Goal: Navigation & Orientation: Find specific page/section

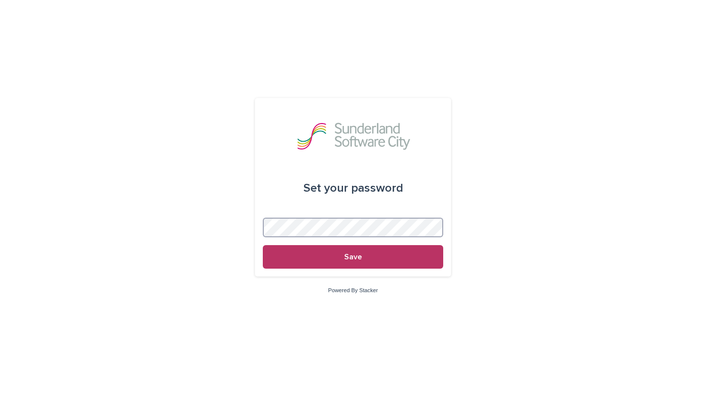
click at [353, 257] on button "Save" at bounding box center [353, 257] width 181 height 24
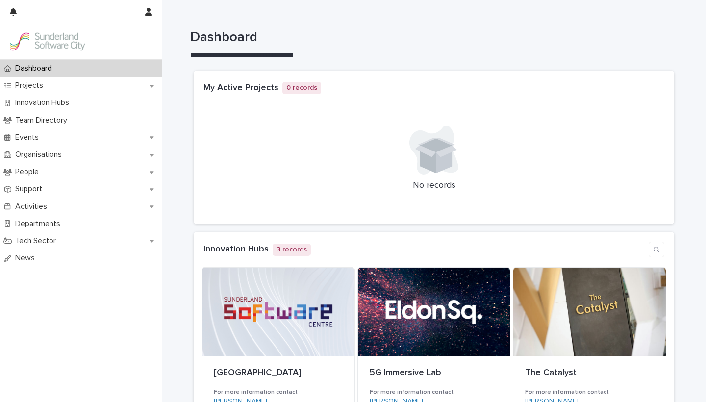
click at [380, 39] on h1 "Dashboard" at bounding box center [430, 37] width 481 height 17
click at [135, 90] on div "Projects" at bounding box center [81, 85] width 162 height 17
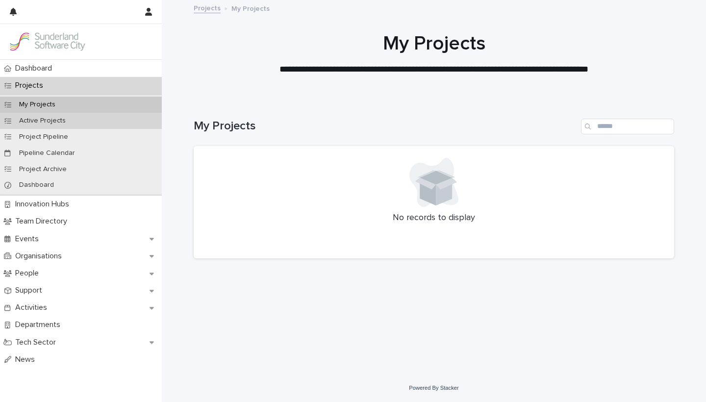
click at [126, 126] on div "Active Projects" at bounding box center [81, 121] width 162 height 16
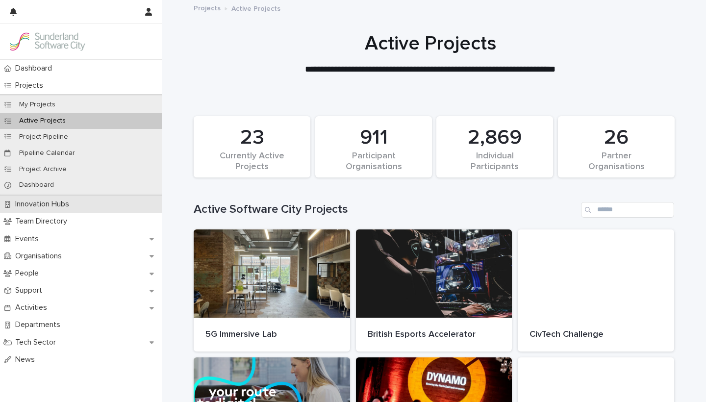
click at [105, 208] on div "Innovation Hubs" at bounding box center [81, 204] width 162 height 17
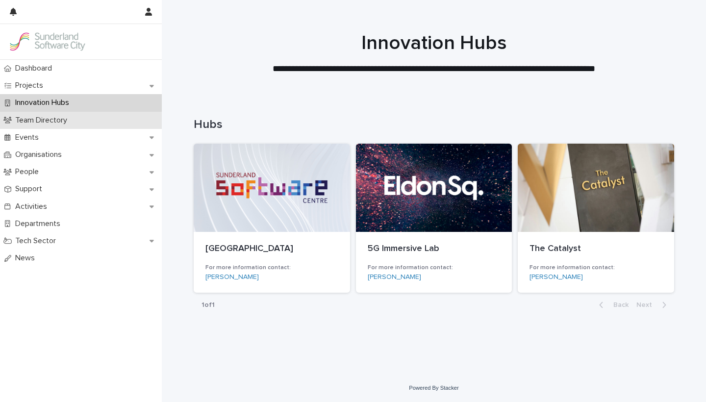
click at [101, 124] on div "Team Directory" at bounding box center [81, 120] width 162 height 17
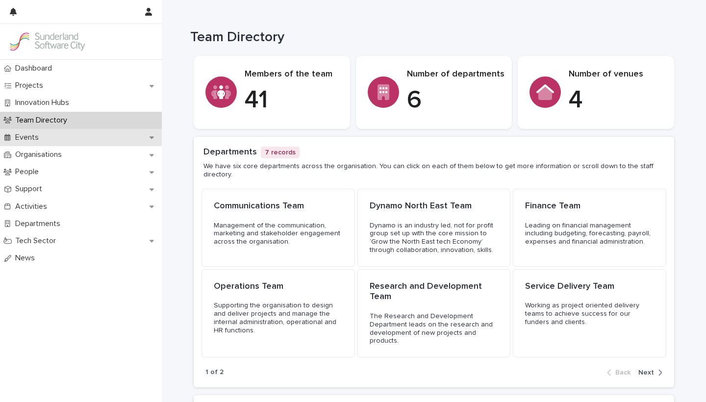
click at [79, 141] on div "Events" at bounding box center [81, 137] width 162 height 17
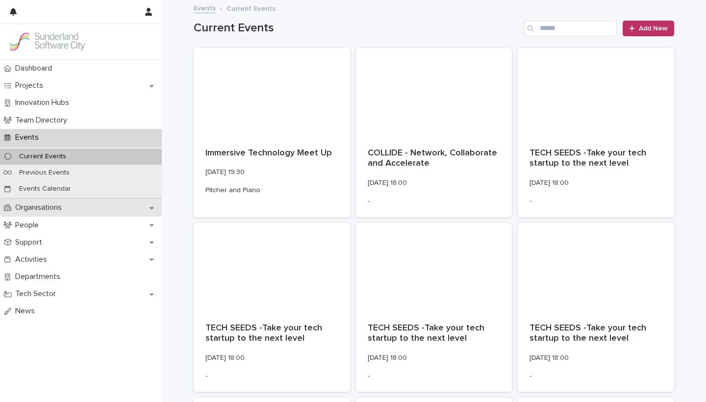
click at [67, 207] on p "Organisations" at bounding box center [40, 207] width 58 height 9
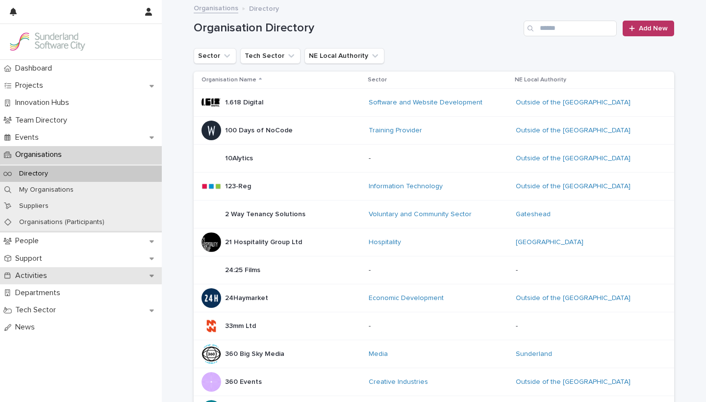
click at [57, 273] on div "Activities" at bounding box center [81, 275] width 162 height 17
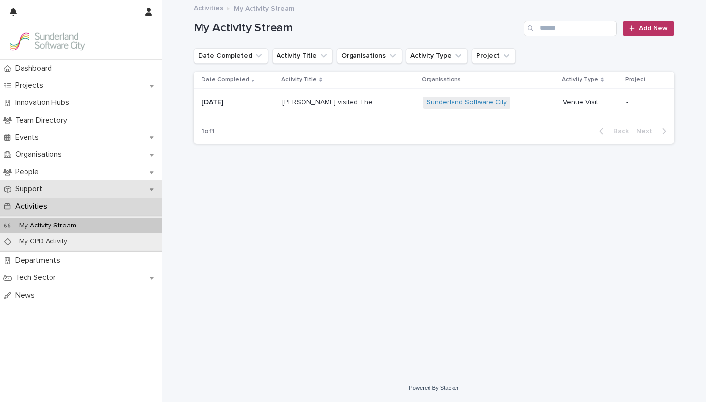
click at [43, 185] on p "Support" at bounding box center [30, 188] width 39 height 9
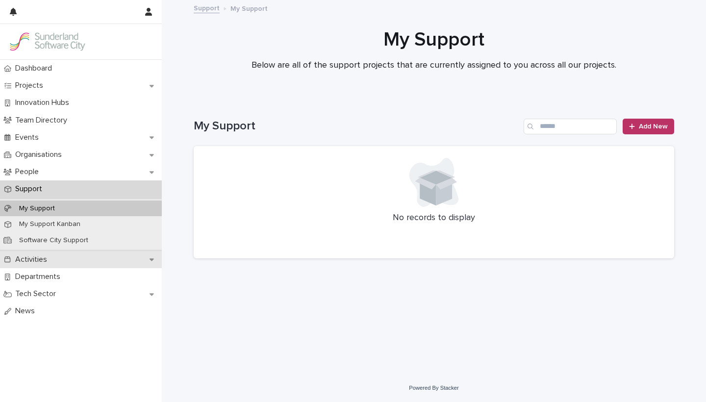
click at [52, 263] on div "Activities" at bounding box center [81, 259] width 162 height 17
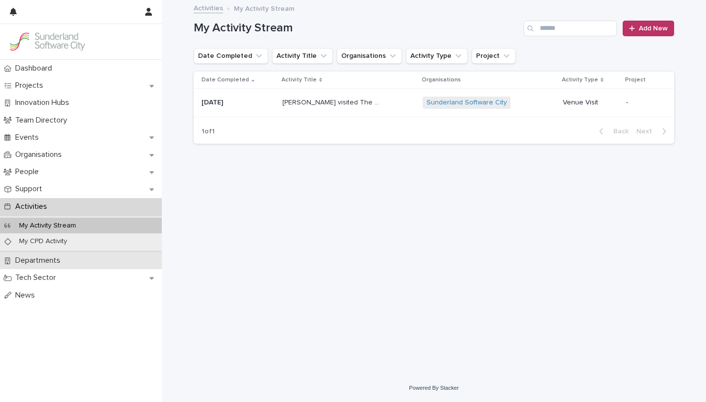
click at [52, 266] on div "Departments" at bounding box center [81, 260] width 162 height 17
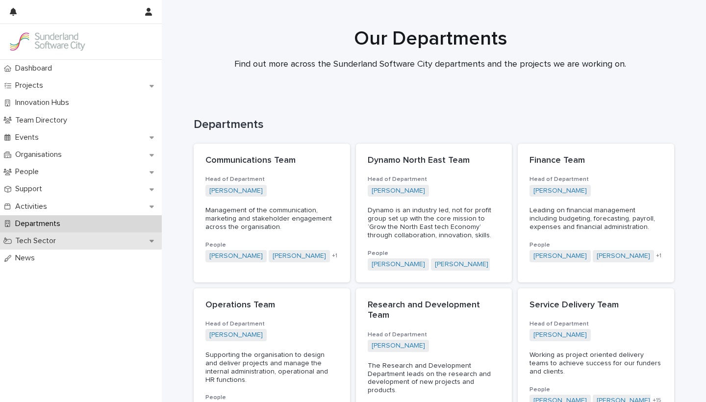
click at [72, 233] on div "Tech Sector" at bounding box center [81, 241] width 162 height 17
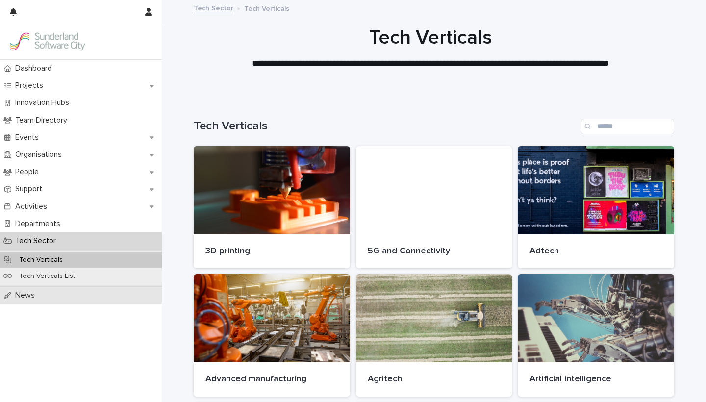
click at [44, 297] on div "News" at bounding box center [81, 295] width 162 height 17
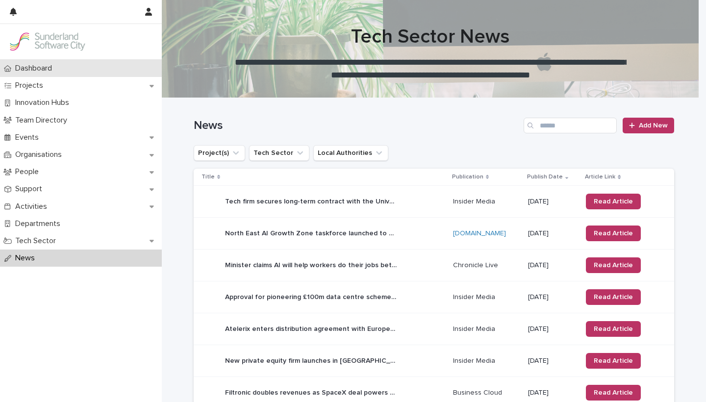
click at [52, 72] on p "Dashboard" at bounding box center [35, 68] width 49 height 9
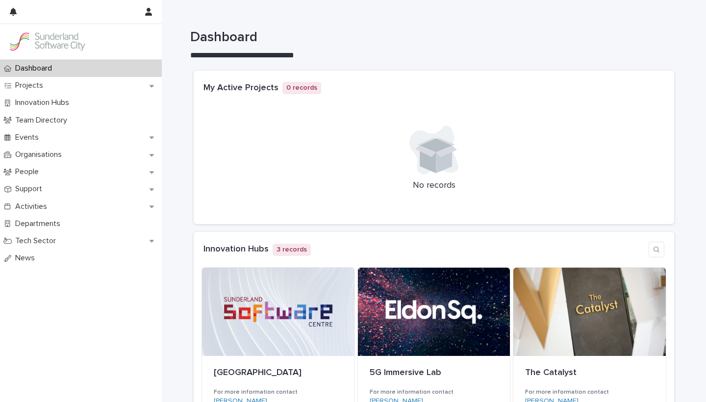
click at [54, 86] on div "Projects" at bounding box center [81, 85] width 162 height 17
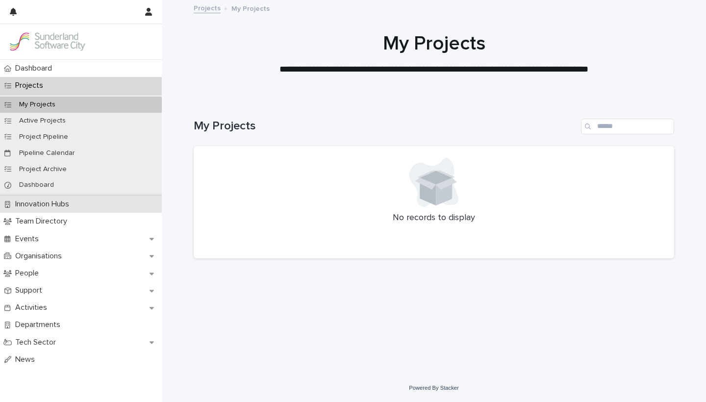
click at [43, 206] on p "Innovation Hubs" at bounding box center [44, 204] width 66 height 9
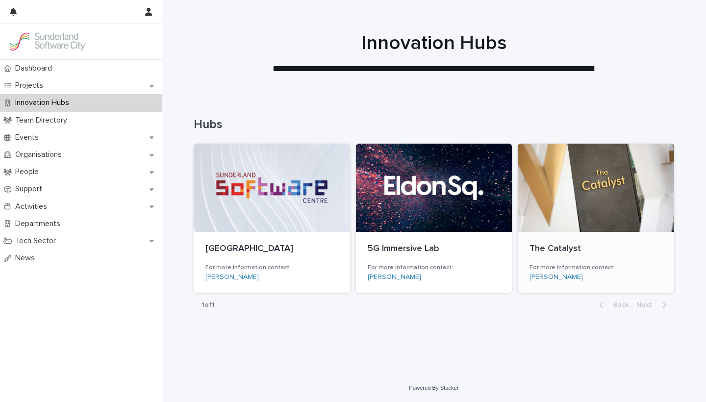
click at [592, 227] on div at bounding box center [596, 188] width 157 height 88
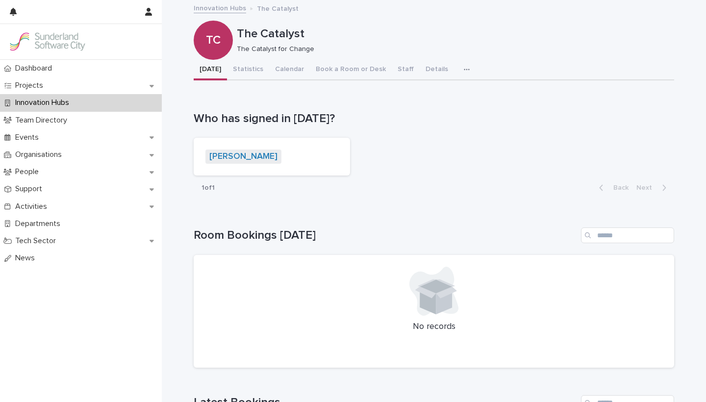
click at [75, 106] on p "Innovation Hubs" at bounding box center [44, 102] width 66 height 9
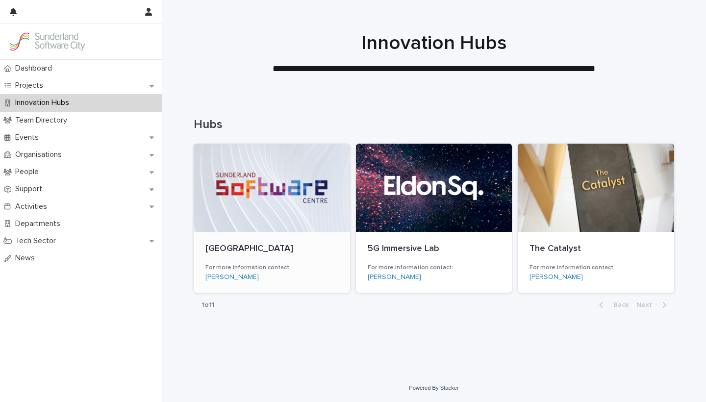
click at [296, 229] on div at bounding box center [272, 188] width 157 height 88
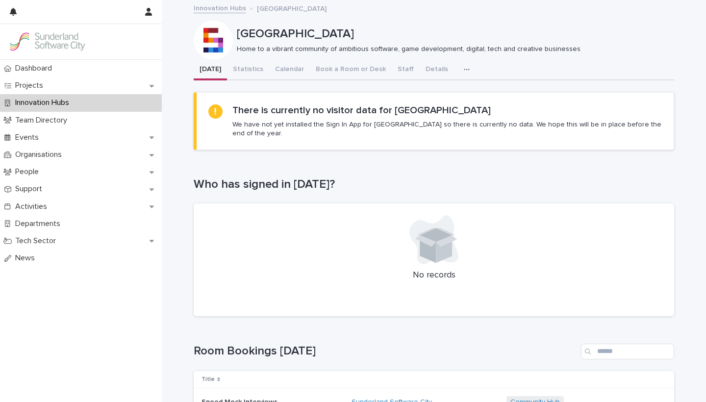
click at [73, 103] on p "Innovation Hubs" at bounding box center [44, 102] width 66 height 9
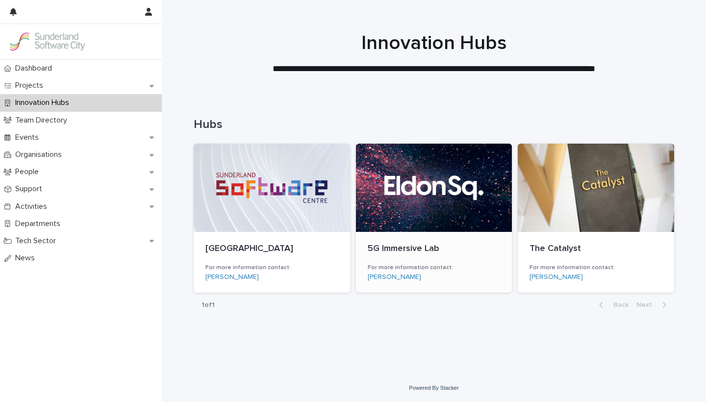
click at [436, 188] on div at bounding box center [434, 188] width 157 height 88
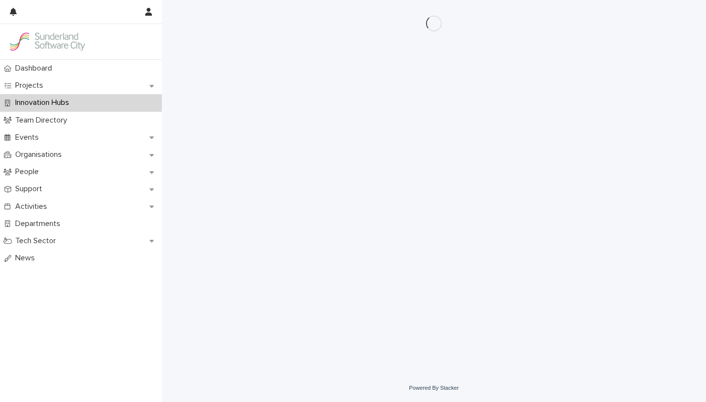
click at [436, 188] on div "Loading... Saving… Loading... Saving…" at bounding box center [434, 175] width 491 height 350
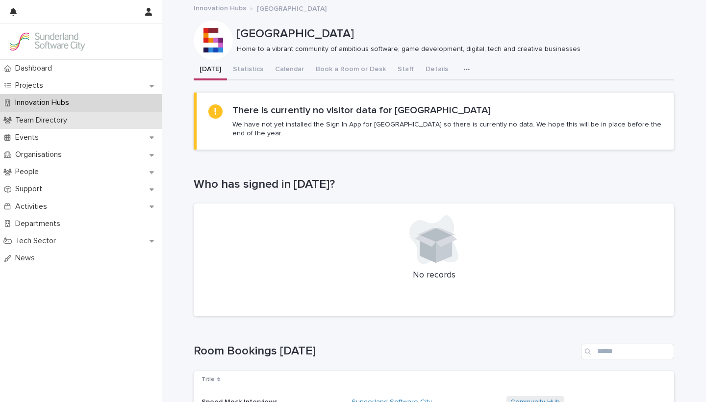
click at [31, 122] on p "Team Directory" at bounding box center [43, 120] width 64 height 9
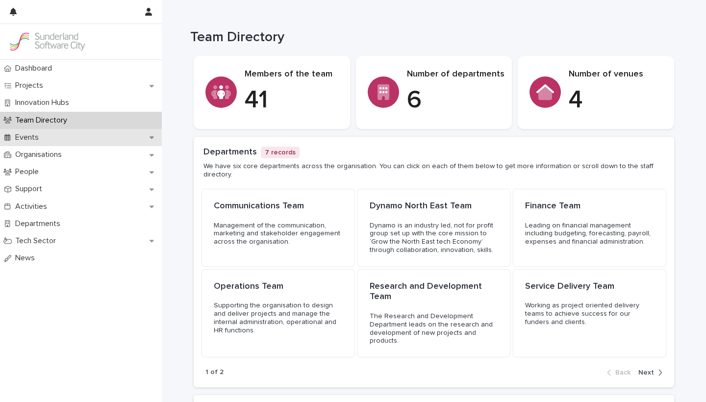
click at [110, 135] on div "Events" at bounding box center [81, 137] width 162 height 17
click at [43, 124] on p "Team Directory" at bounding box center [43, 120] width 64 height 9
click at [49, 136] on div "Events" at bounding box center [81, 137] width 162 height 17
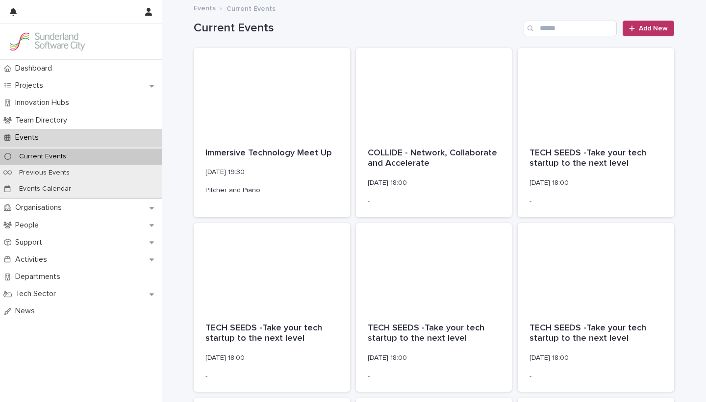
click at [89, 161] on div "Current Events" at bounding box center [81, 157] width 162 height 16
click at [79, 213] on div "Organisations" at bounding box center [81, 207] width 162 height 17
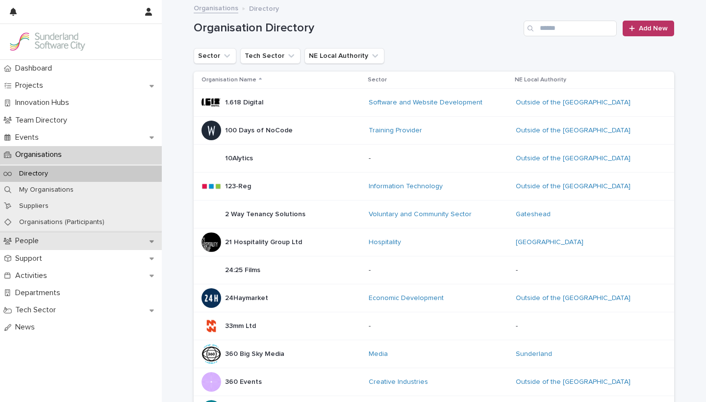
click at [58, 237] on div "People" at bounding box center [81, 241] width 162 height 17
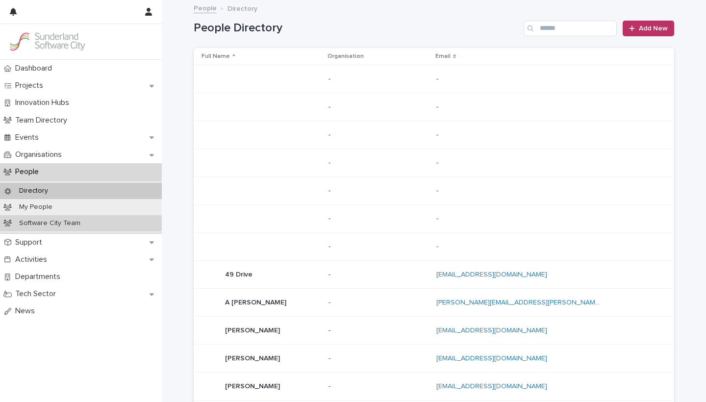
click at [51, 225] on p "Software City Team" at bounding box center [49, 223] width 77 height 8
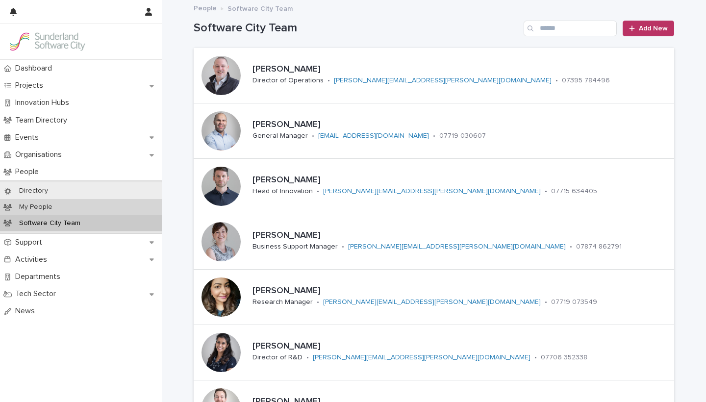
click at [46, 205] on p "My People" at bounding box center [35, 207] width 49 height 8
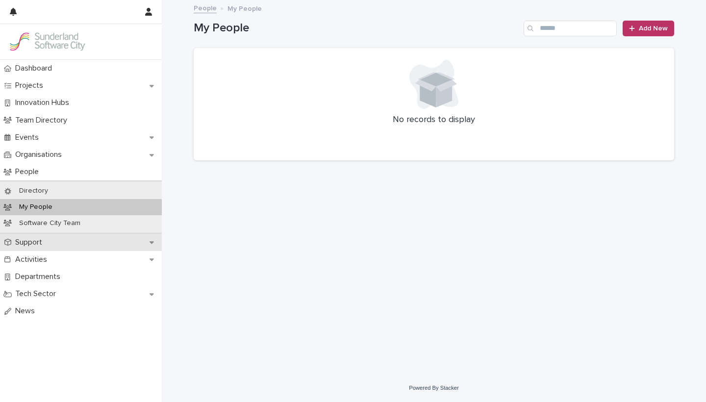
click at [54, 242] on div "Support" at bounding box center [81, 242] width 162 height 17
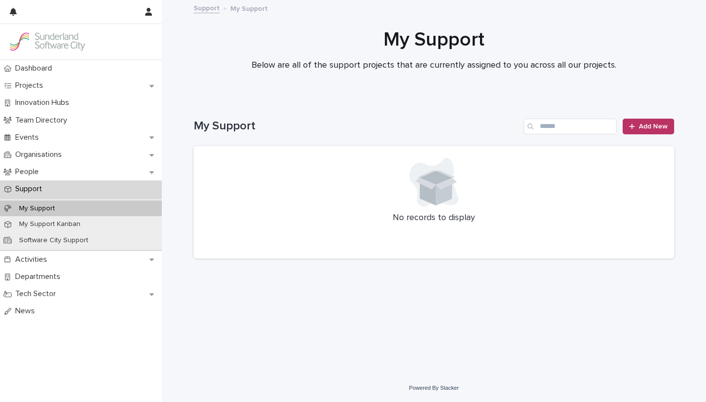
click at [59, 249] on div "My Support My Support Kanban Software City Support" at bounding box center [81, 224] width 162 height 53
click at [60, 257] on div "Activities" at bounding box center [81, 259] width 162 height 17
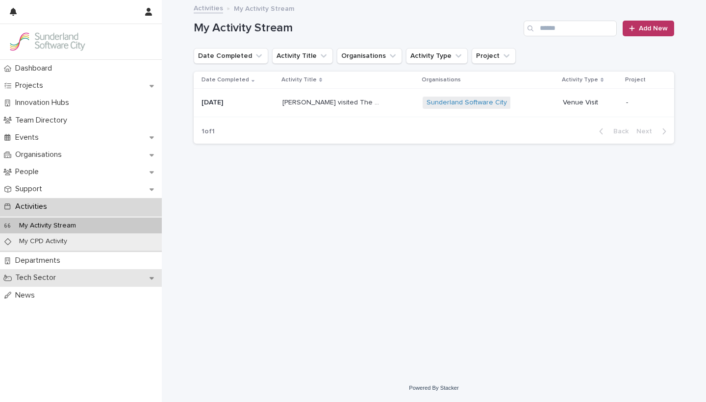
click at [62, 271] on div "Tech Sector" at bounding box center [81, 277] width 162 height 17
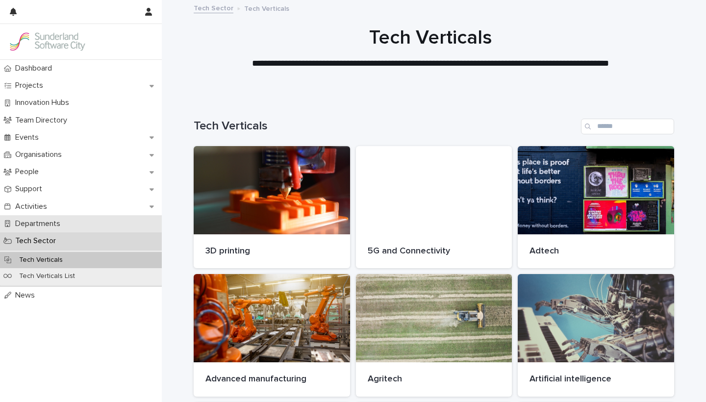
click at [48, 227] on p "Departments" at bounding box center [39, 223] width 57 height 9
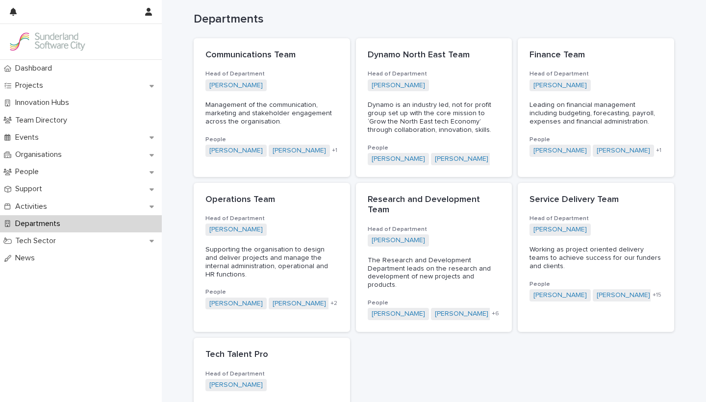
scroll to position [137, 0]
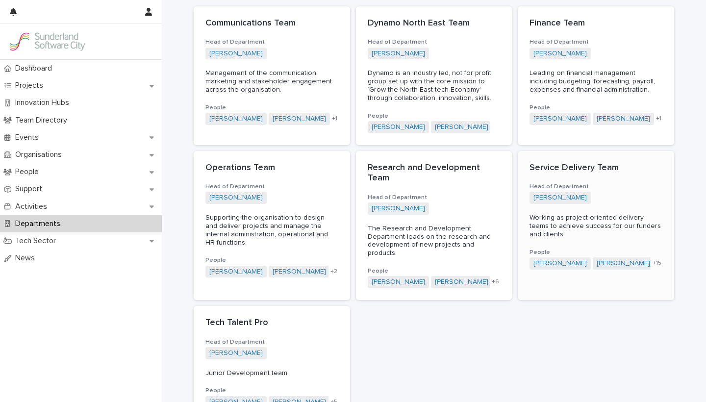
click at [540, 161] on div "Service Delivery Team" at bounding box center [596, 167] width 133 height 13
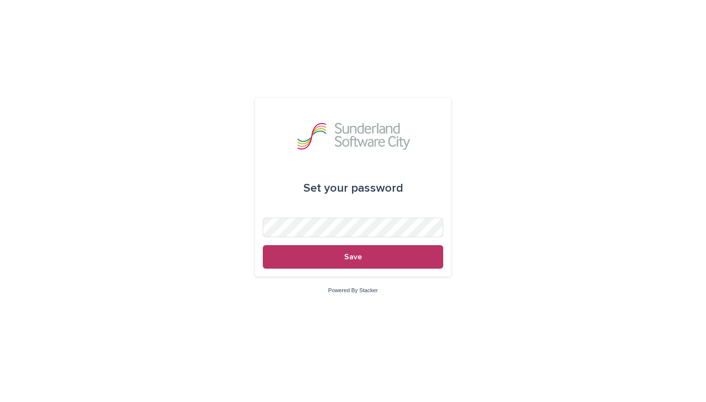
click at [356, 142] on img at bounding box center [353, 136] width 118 height 29
click at [353, 257] on button "Save" at bounding box center [353, 257] width 181 height 24
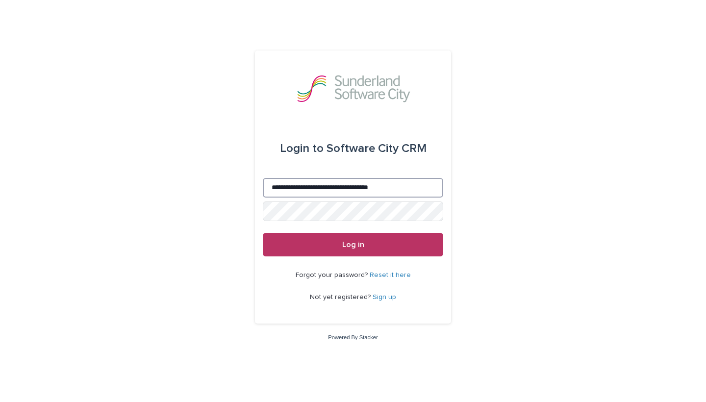
type input "**********"
click at [353, 245] on button "Log in" at bounding box center [353, 245] width 181 height 24
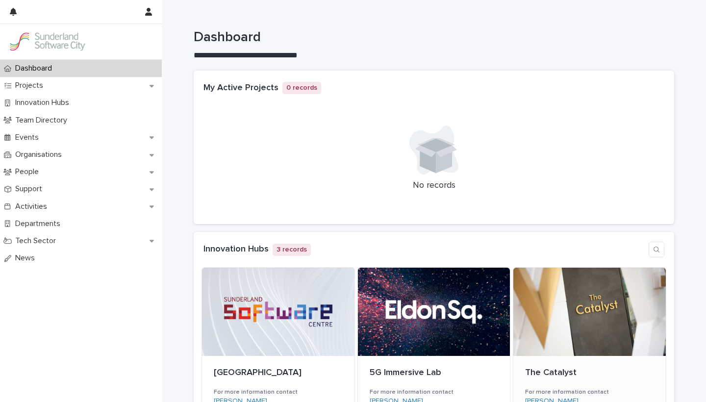
click at [580, 306] on div at bounding box center [590, 312] width 153 height 88
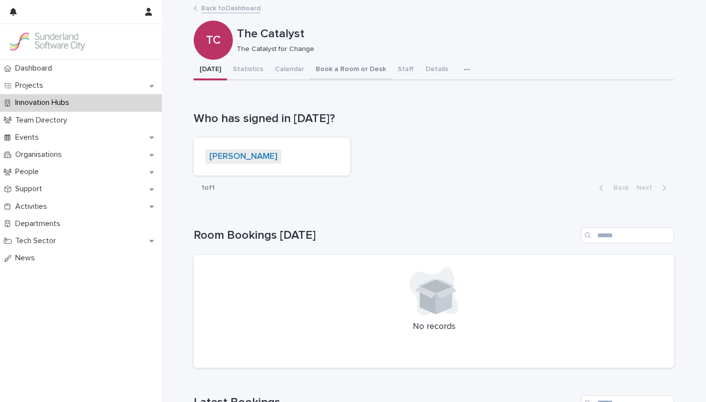
click at [326, 68] on button "Book a Room or Desk" at bounding box center [351, 70] width 82 height 21
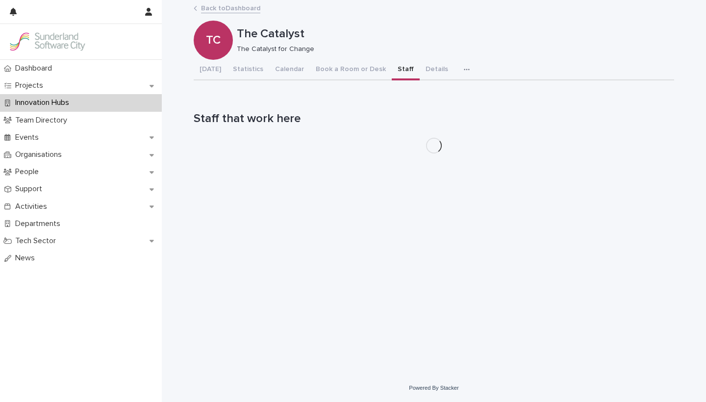
click at [392, 67] on button "Staff" at bounding box center [406, 70] width 28 height 21
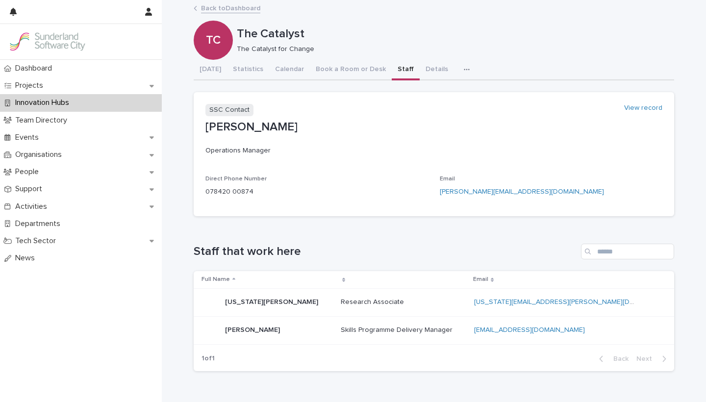
click at [64, 101] on p "Innovation Hubs" at bounding box center [44, 102] width 66 height 9
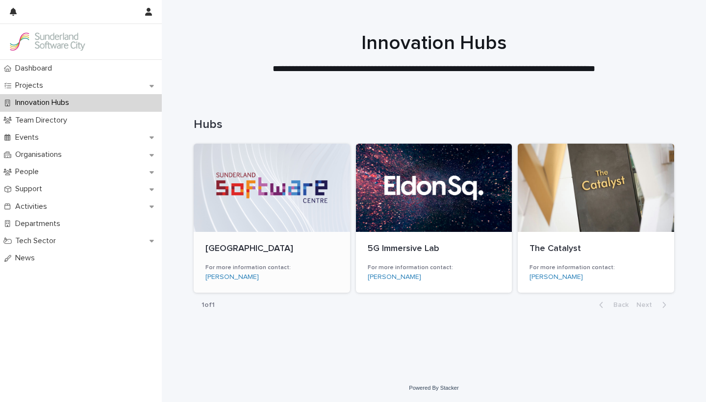
click at [287, 222] on div at bounding box center [272, 188] width 157 height 88
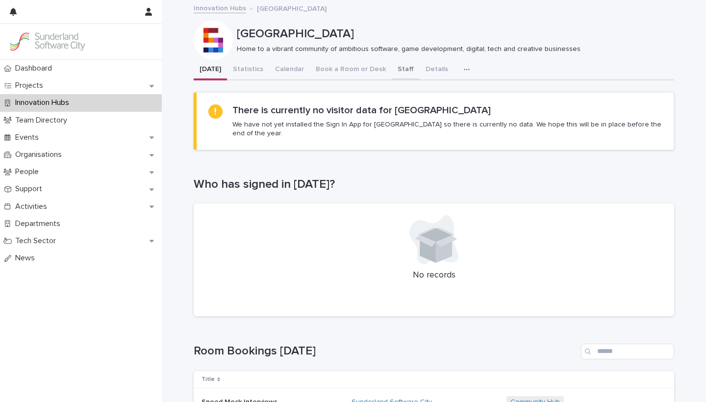
click at [400, 68] on button "Staff" at bounding box center [406, 70] width 28 height 21
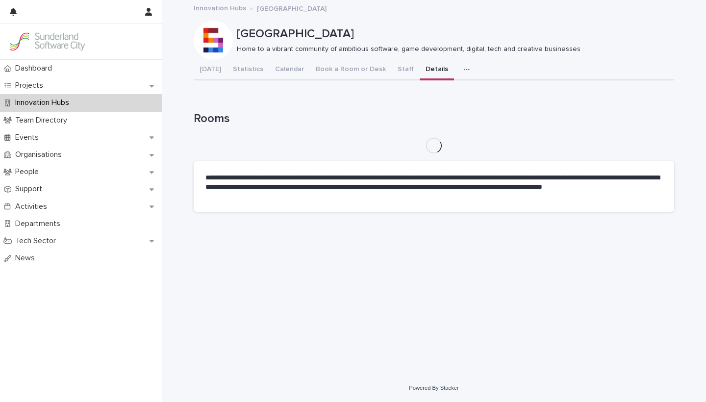
click at [428, 70] on button "Details" at bounding box center [437, 70] width 34 height 21
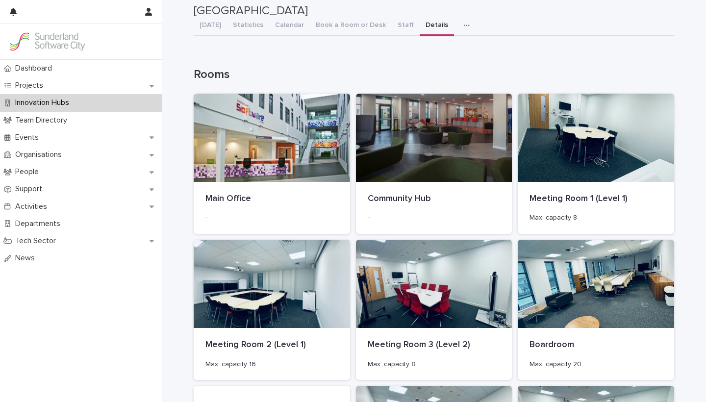
scroll to position [43, 0]
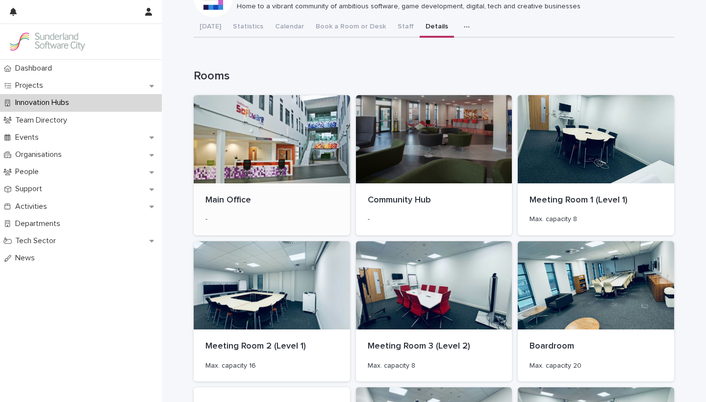
click at [253, 178] on div at bounding box center [272, 139] width 157 height 88
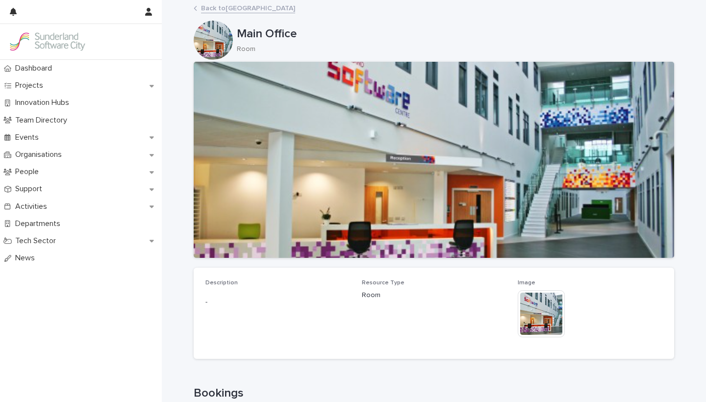
click at [177, 301] on div "Loading... Saving… Loading... Saving… Main Office Main Office Room Sorry, there…" at bounding box center [434, 291] width 545 height 581
click at [240, 8] on link "Back to [GEOGRAPHIC_DATA]" at bounding box center [248, 7] width 94 height 11
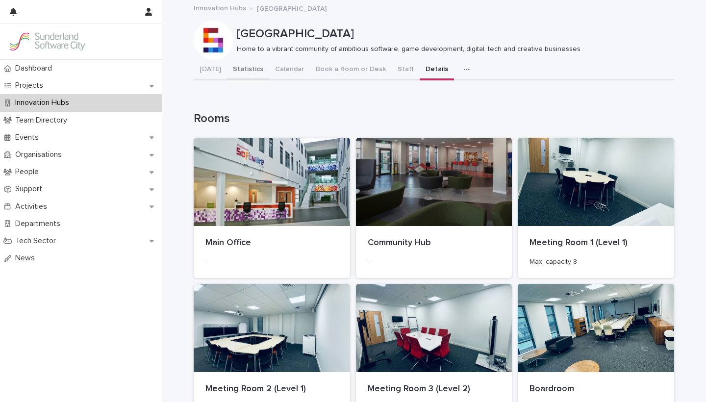
click at [240, 71] on button "Statistics" at bounding box center [248, 70] width 42 height 21
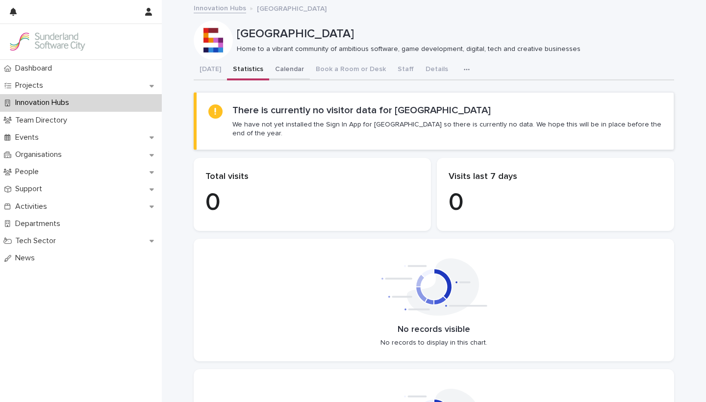
click at [277, 68] on button "Calendar" at bounding box center [289, 70] width 41 height 21
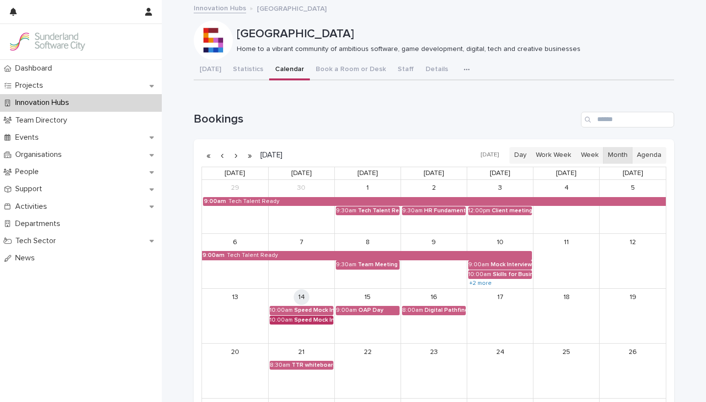
click at [315, 320] on div "Speed Mock Interviews" at bounding box center [313, 320] width 39 height 7
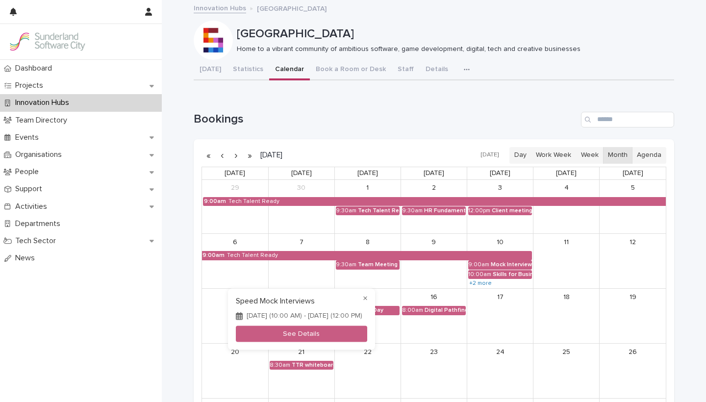
click at [174, 288] on div at bounding box center [353, 201] width 706 height 402
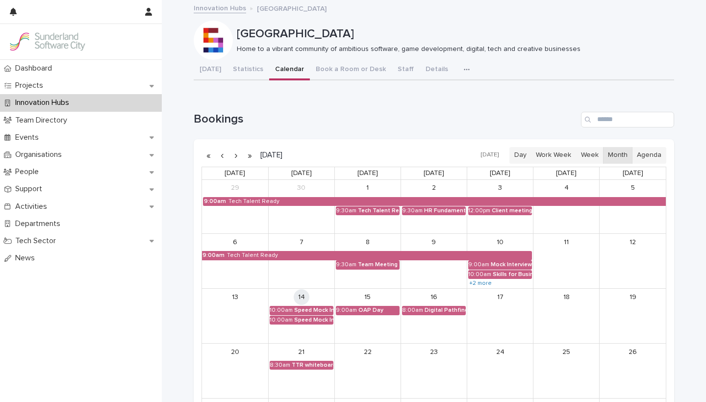
click at [683, 148] on div "Loading... Saving… Loading... Saving… Sunderland Software Centre Sunderland Sof…" at bounding box center [434, 259] width 545 height 517
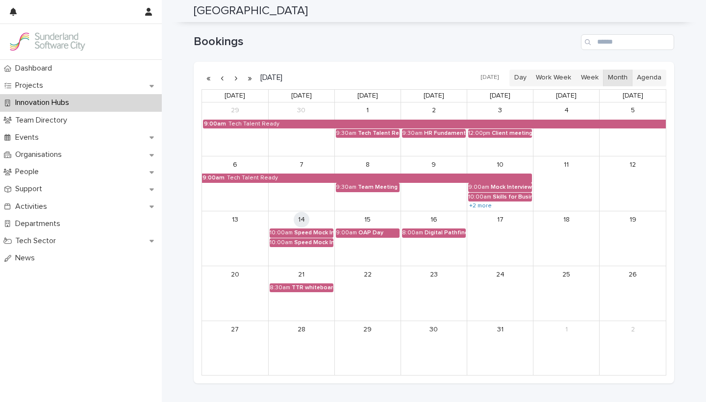
scroll to position [77, 0]
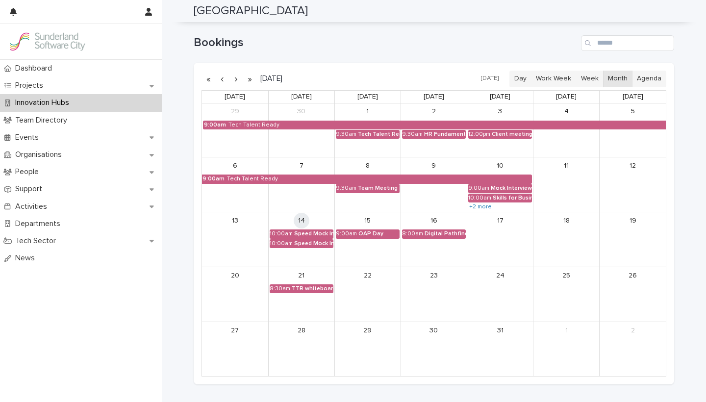
click at [236, 80] on button "button" at bounding box center [236, 79] width 14 height 16
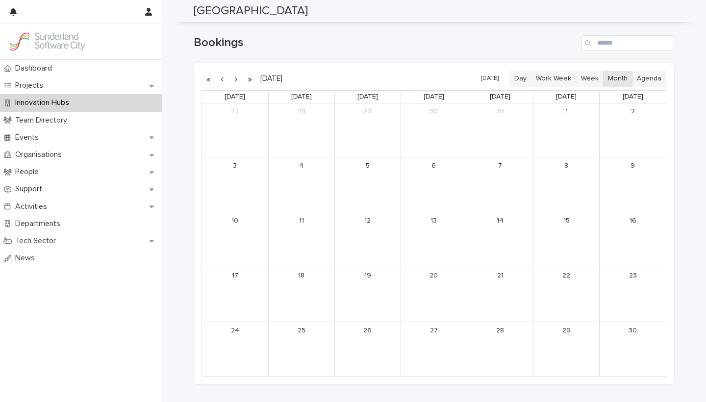
click at [72, 101] on p "Innovation Hubs" at bounding box center [44, 102] width 66 height 9
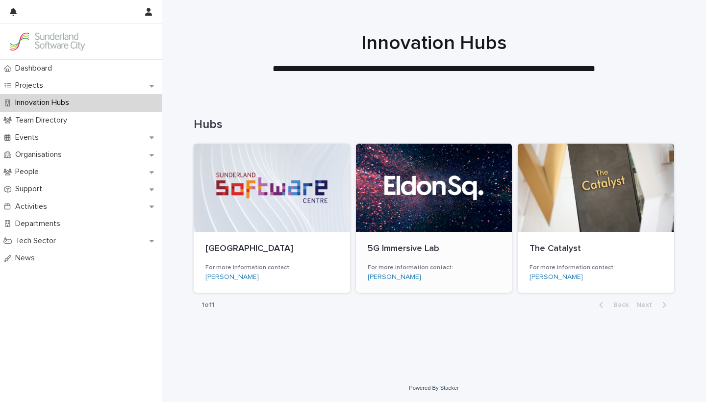
click at [442, 182] on div at bounding box center [434, 188] width 157 height 88
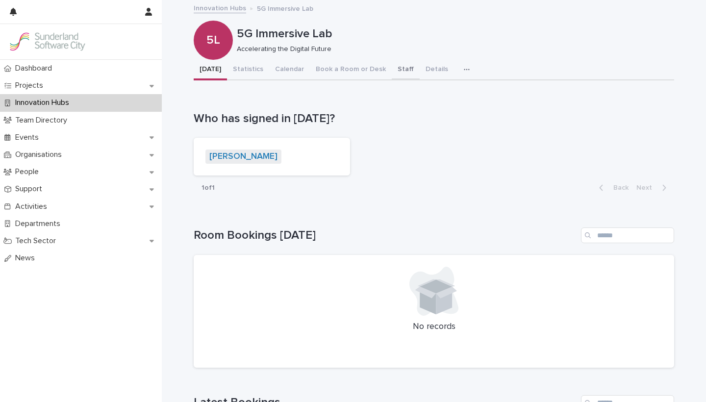
click at [395, 66] on button "Staff" at bounding box center [406, 70] width 28 height 21
click at [210, 70] on button "[DATE]" at bounding box center [210, 70] width 33 height 21
click at [246, 66] on button "Statistics" at bounding box center [248, 70] width 42 height 21
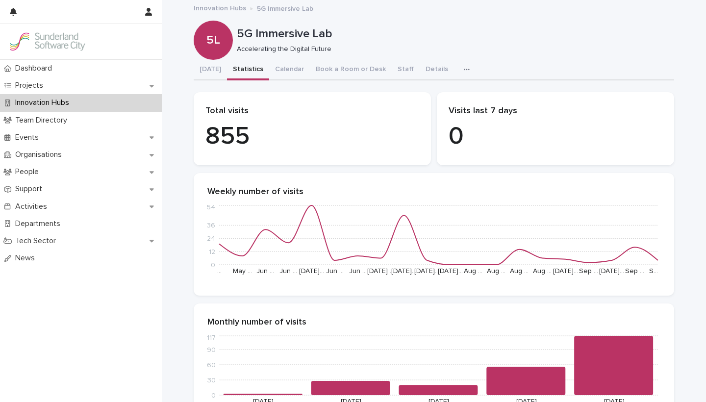
click at [174, 177] on div "Loading... Saving… Loading... Saving… 5G Immersive Lab 5L 5G Immersive Lab Acce…" at bounding box center [434, 372] width 545 height 743
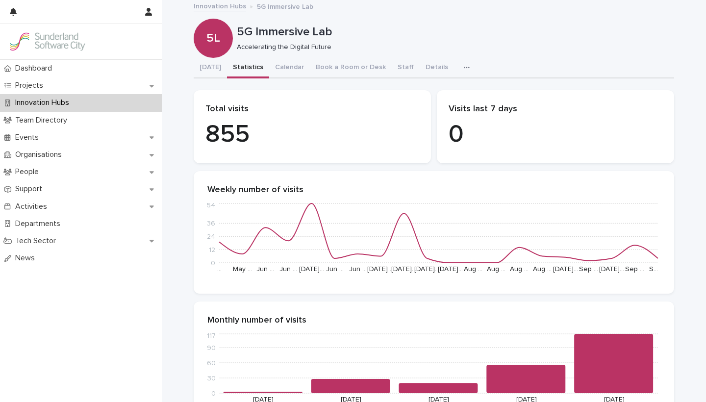
scroll to position [0, 0]
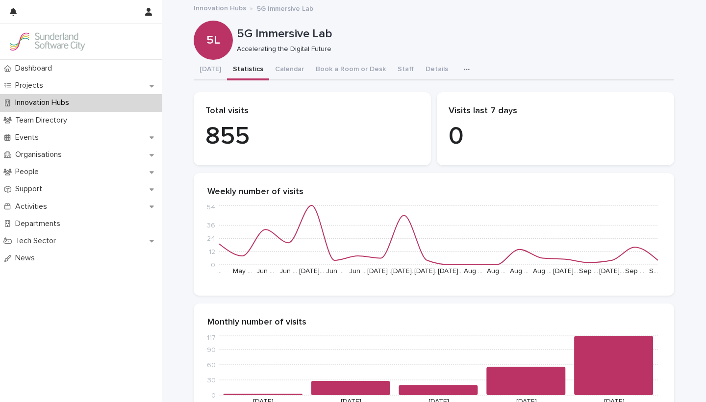
click at [220, 7] on link "Innovation Hubs" at bounding box center [220, 7] width 52 height 11
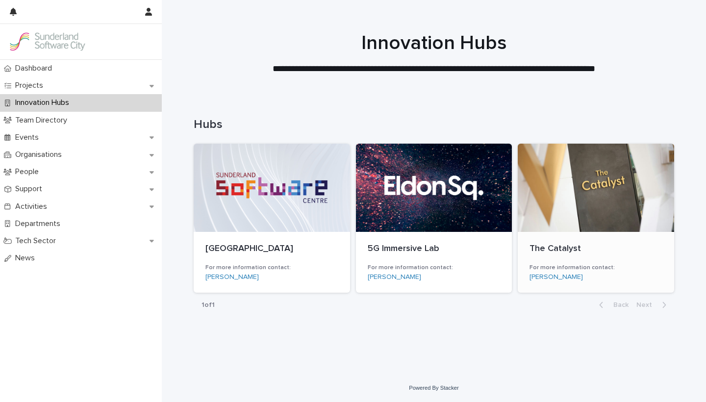
click at [571, 187] on div at bounding box center [596, 188] width 157 height 88
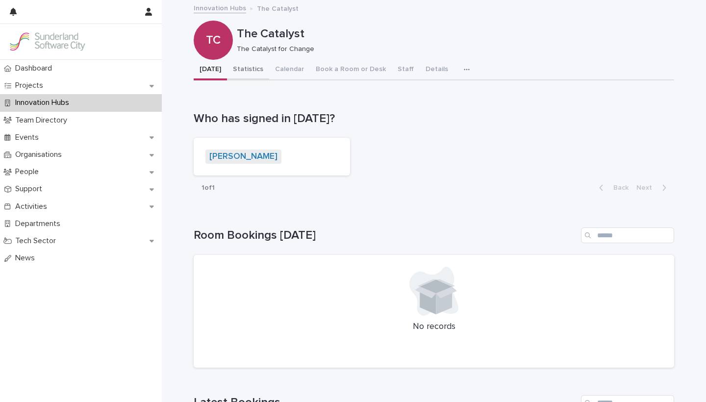
click at [248, 67] on button "Statistics" at bounding box center [248, 70] width 42 height 21
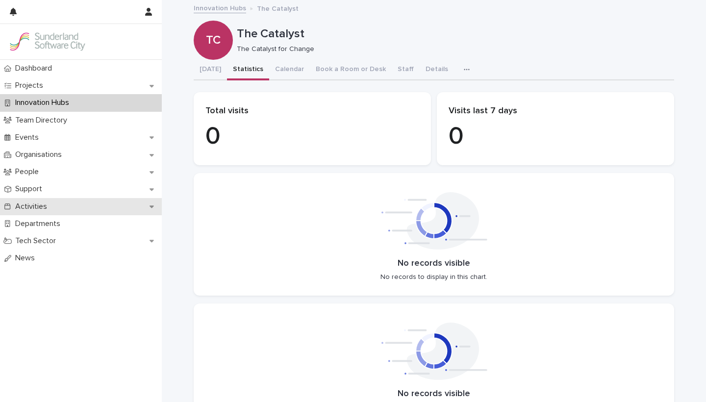
click at [35, 205] on p "Activities" at bounding box center [33, 206] width 44 height 9
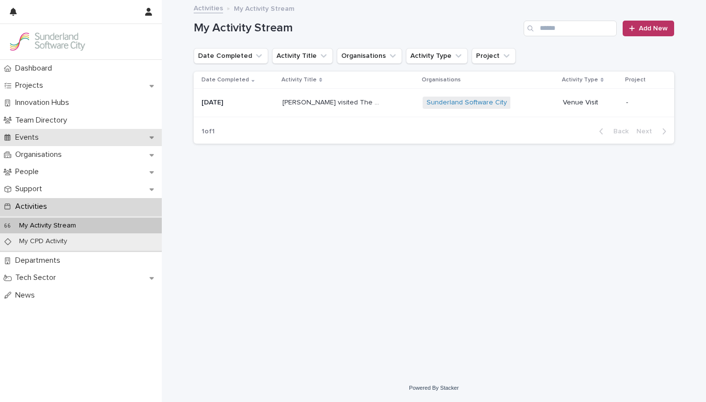
click at [64, 140] on div "Events" at bounding box center [81, 137] width 162 height 17
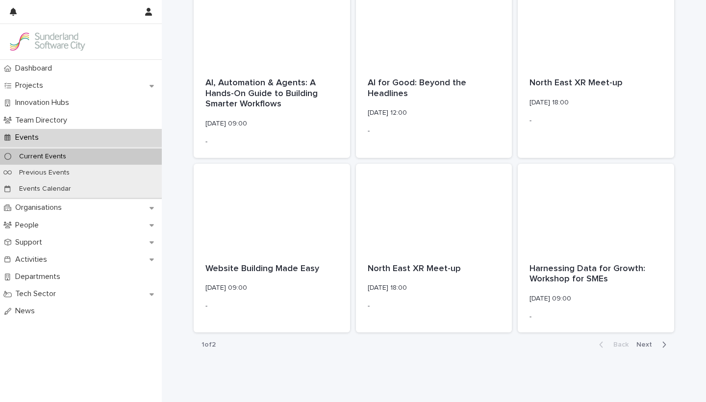
scroll to position [1152, 0]
click at [649, 341] on span "Next" at bounding box center [648, 344] width 22 height 7
